Goal: Transaction & Acquisition: Book appointment/travel/reservation

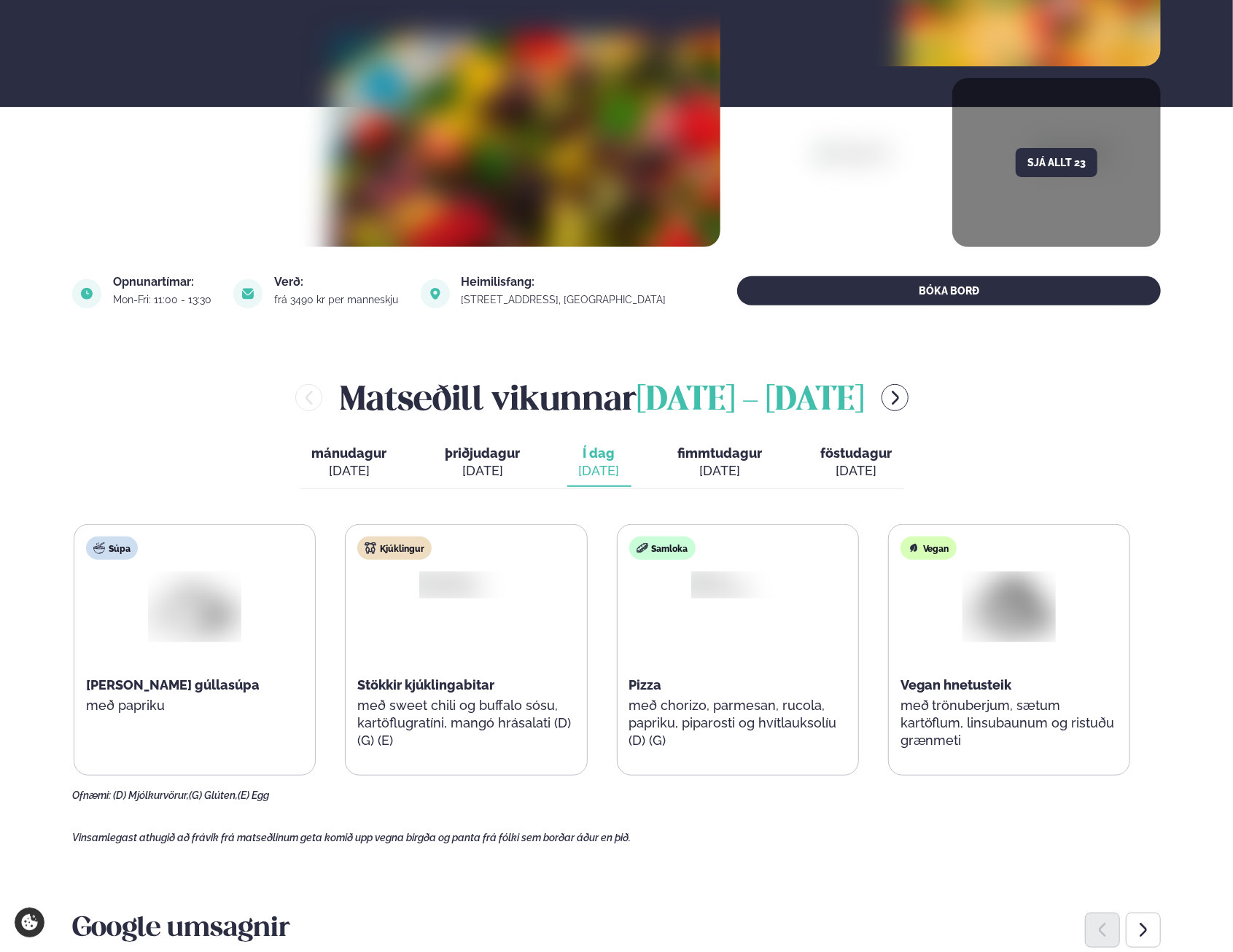
scroll to position [291, 0]
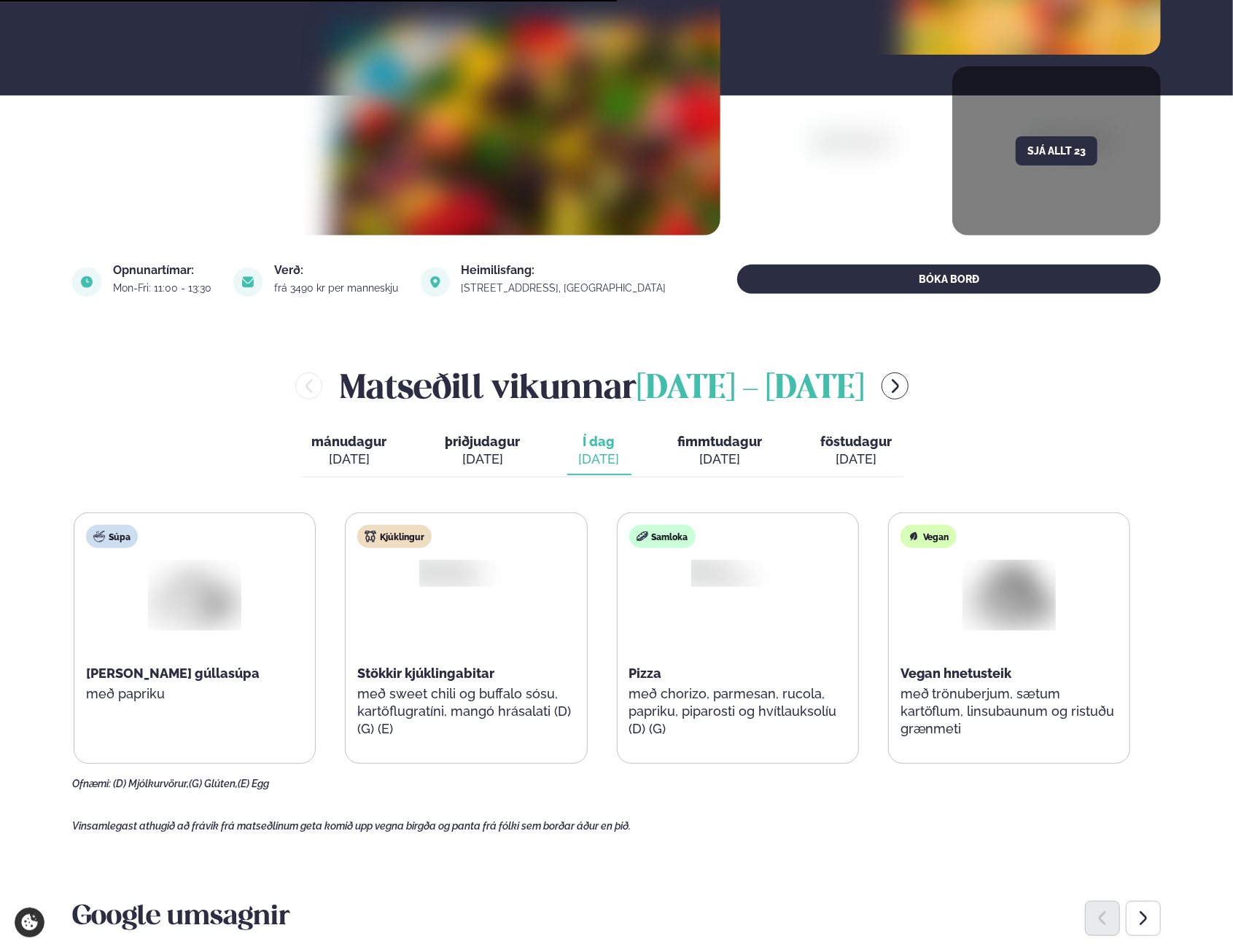
click at [732, 451] on div "[DATE]" at bounding box center [719, 459] width 84 height 17
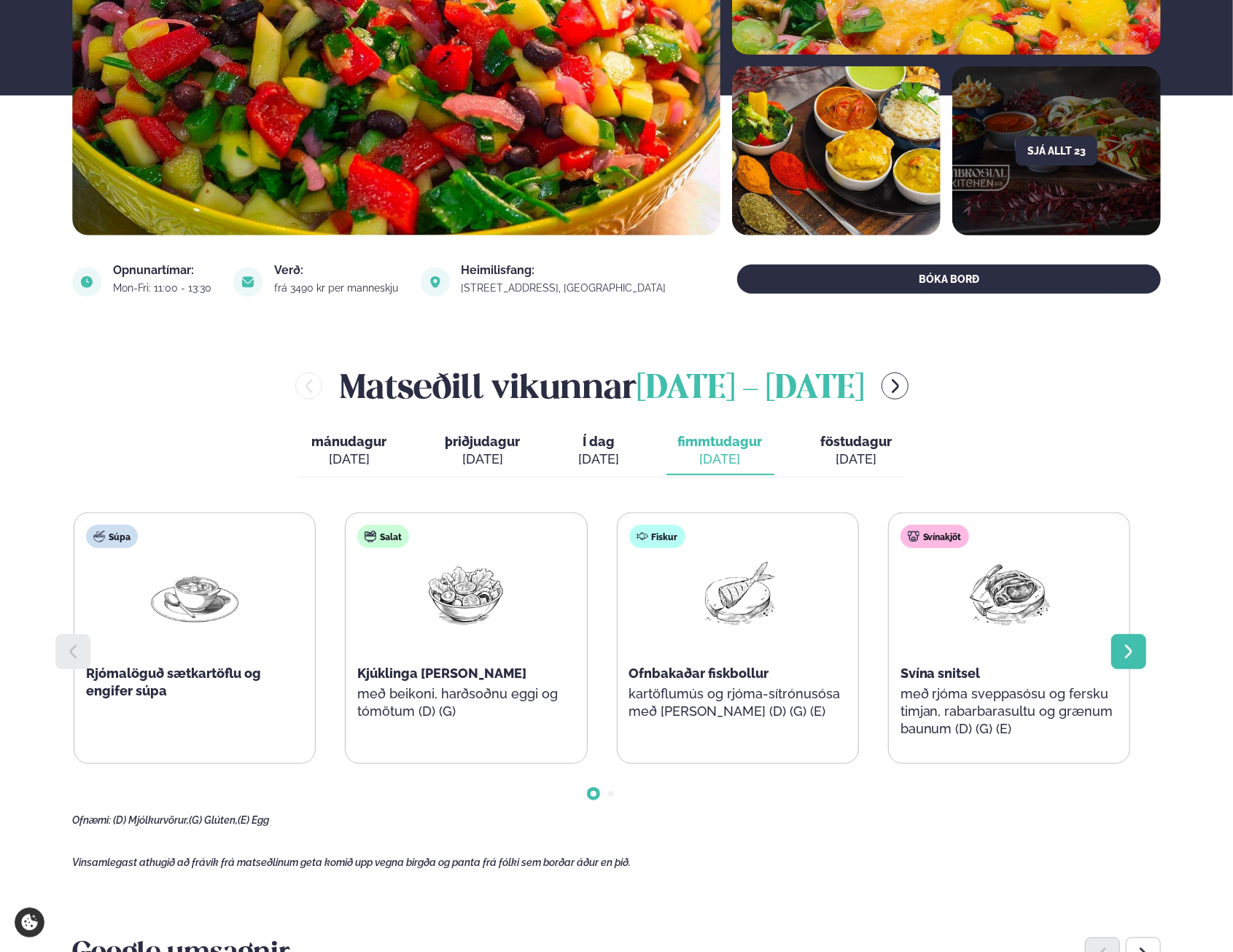
click at [1118, 651] on div at bounding box center [1128, 652] width 35 height 35
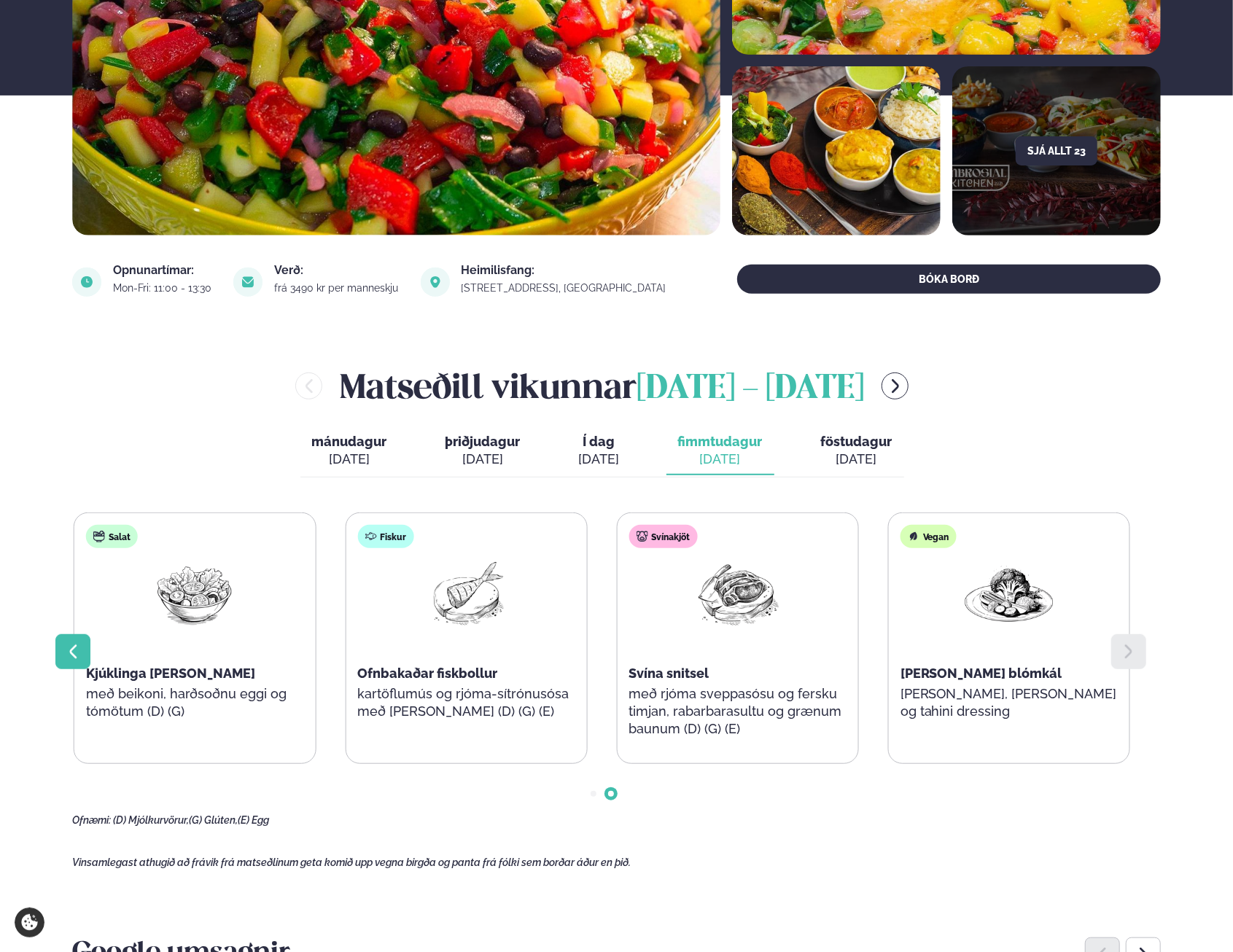
click at [61, 645] on div at bounding box center [73, 652] width 35 height 35
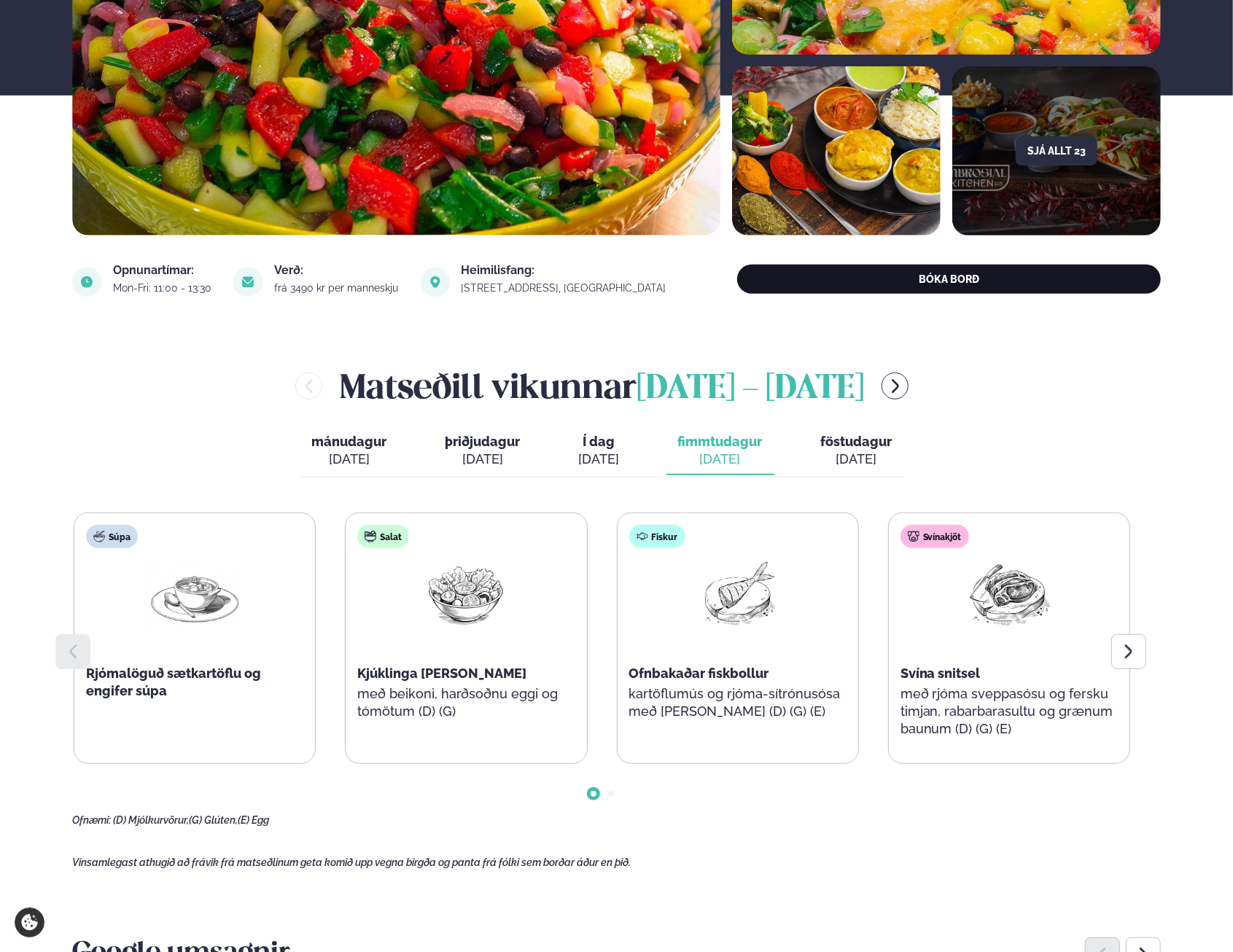
click at [903, 279] on button "BÓKA BORÐ" at bounding box center [948, 279] width 423 height 29
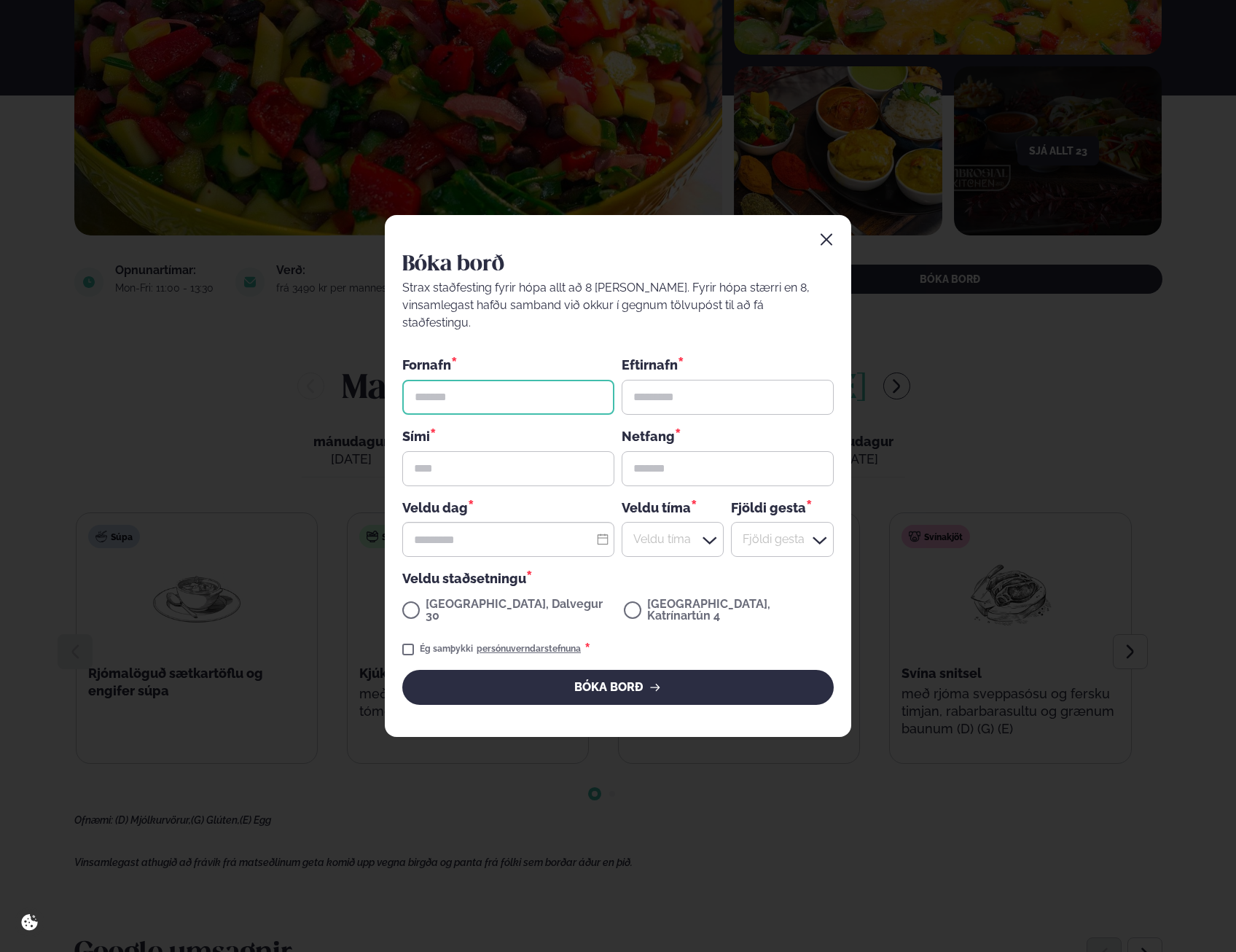
drag, startPoint x: 558, startPoint y: 393, endPoint x: 582, endPoint y: 404, distance: 26.4
click at [558, 393] on input "text" at bounding box center [508, 397] width 212 height 35
click at [753, 344] on div "Bóka borð Strax staðfesting fyrir hópa allt að 8 [PERSON_NAME]. Fyrir hópa stær…" at bounding box center [618, 477] width 432 height 454
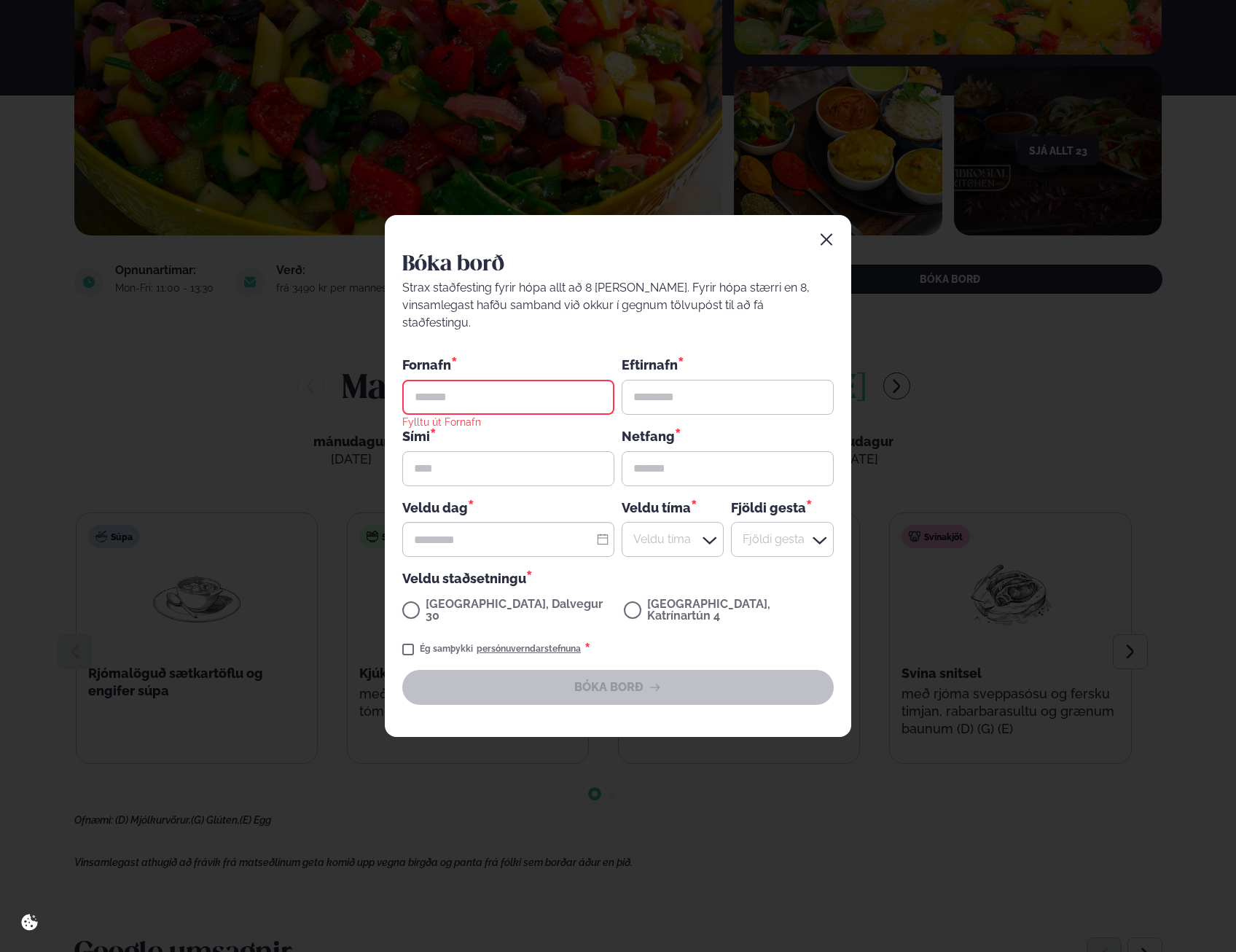
click at [826, 246] on icon "button" at bounding box center [826, 239] width 11 height 11
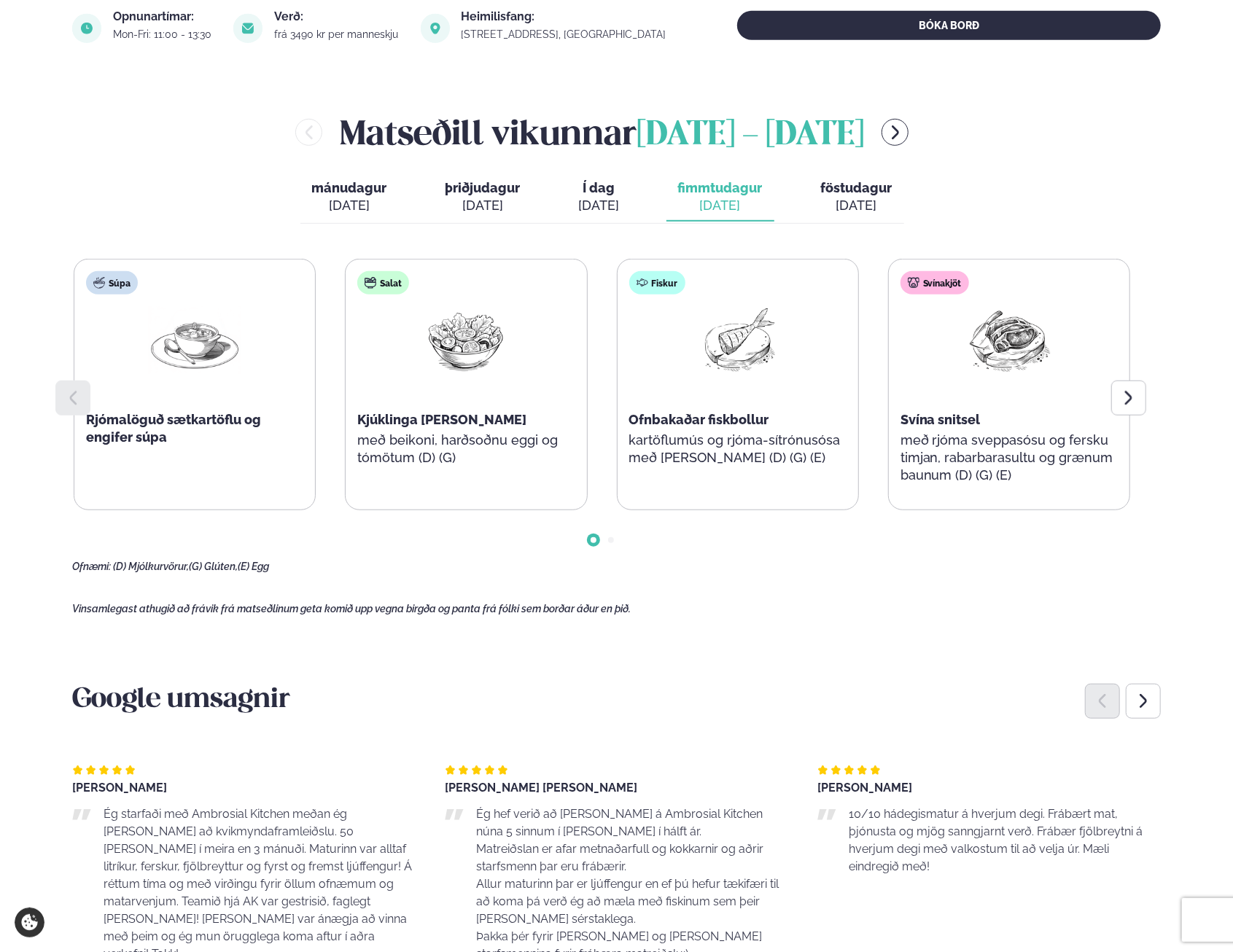
scroll to position [511, 0]
